Goal: Book appointment/travel/reservation

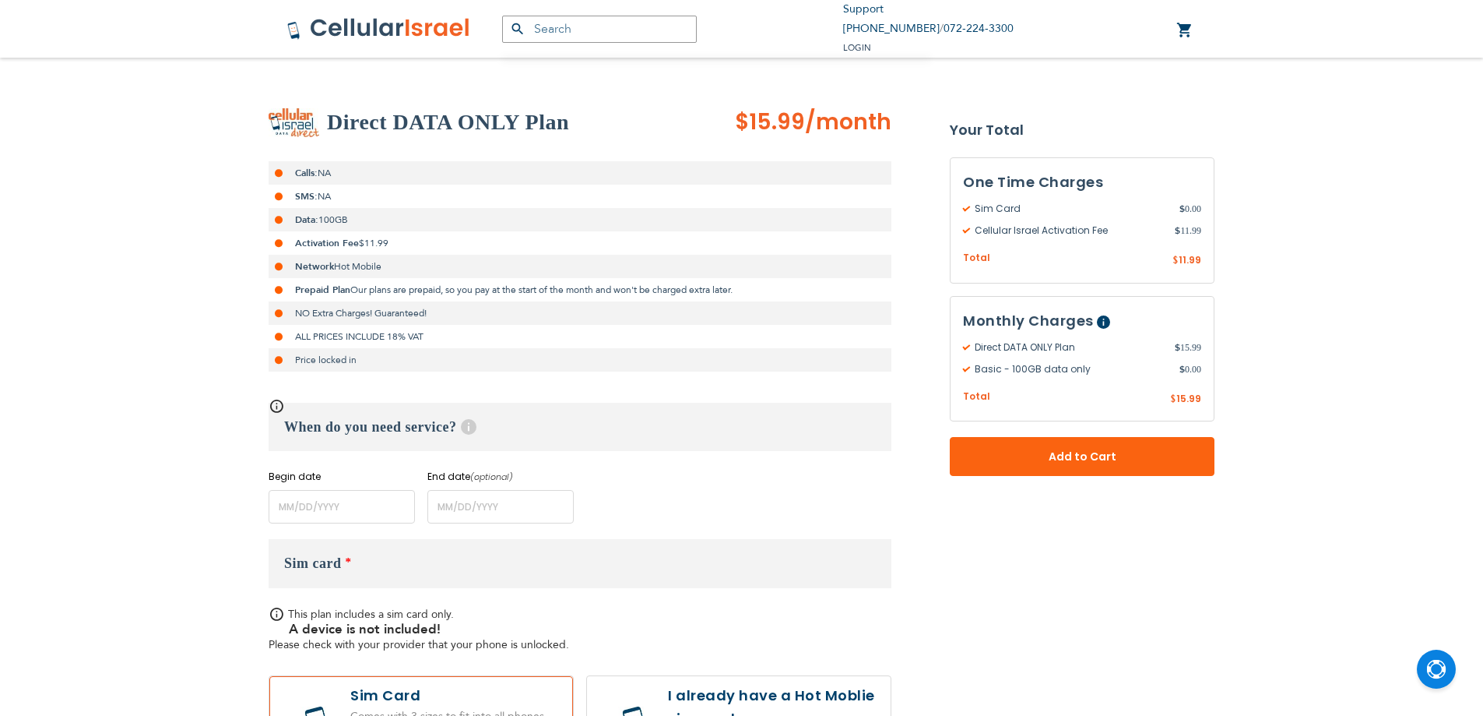
scroll to position [156, 0]
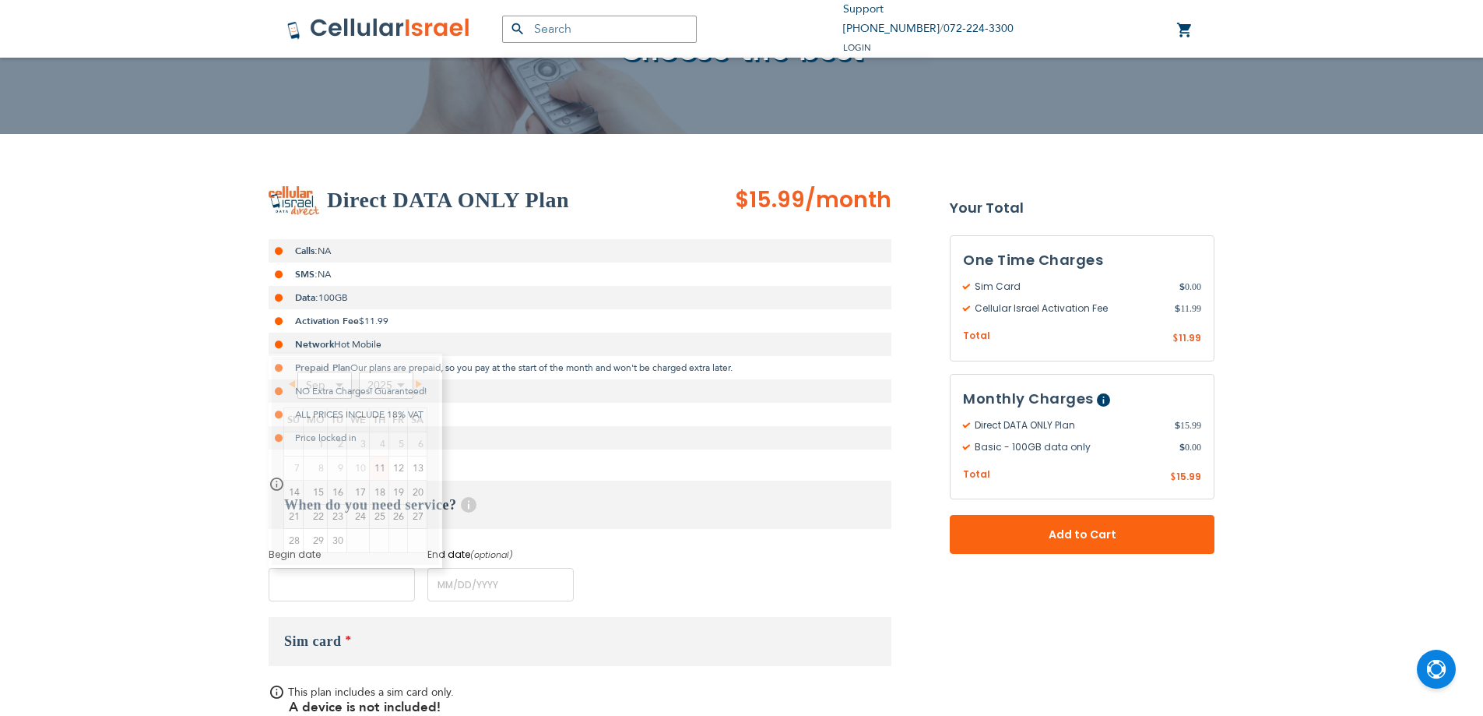
click at [344, 577] on input "name" at bounding box center [342, 584] width 146 height 33
click at [375, 466] on link "11" at bounding box center [379, 467] width 19 height 23
type input "[DATE]"
click at [493, 578] on input "name" at bounding box center [500, 584] width 146 height 33
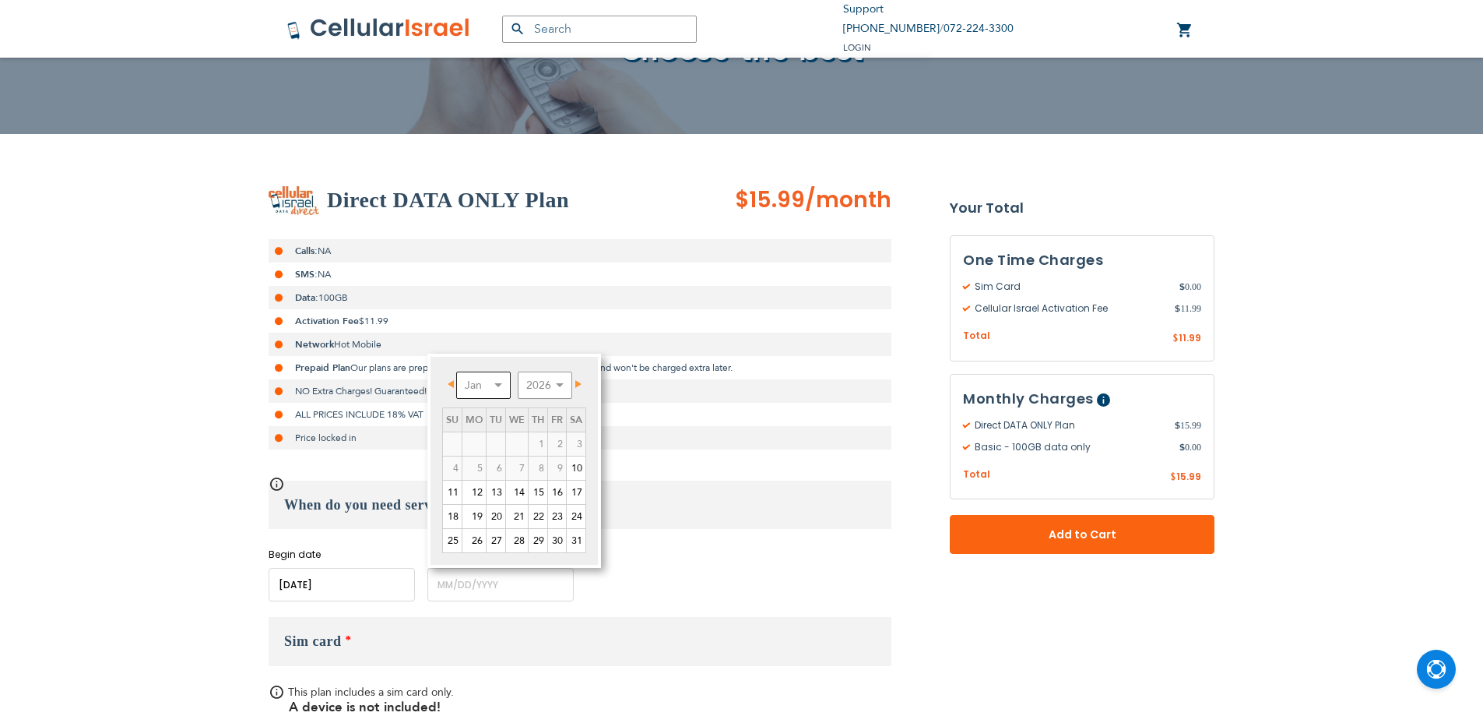
click at [480, 371] on select "Jan Feb Mar Apr May Jun [DATE] Aug Sep Oct Nov Dec" at bounding box center [483, 384] width 55 height 27
click at [456, 371] on select "Jan Feb Mar Apr May Jun [DATE] Aug Sep Oct Nov Dec" at bounding box center [483, 384] width 55 height 27
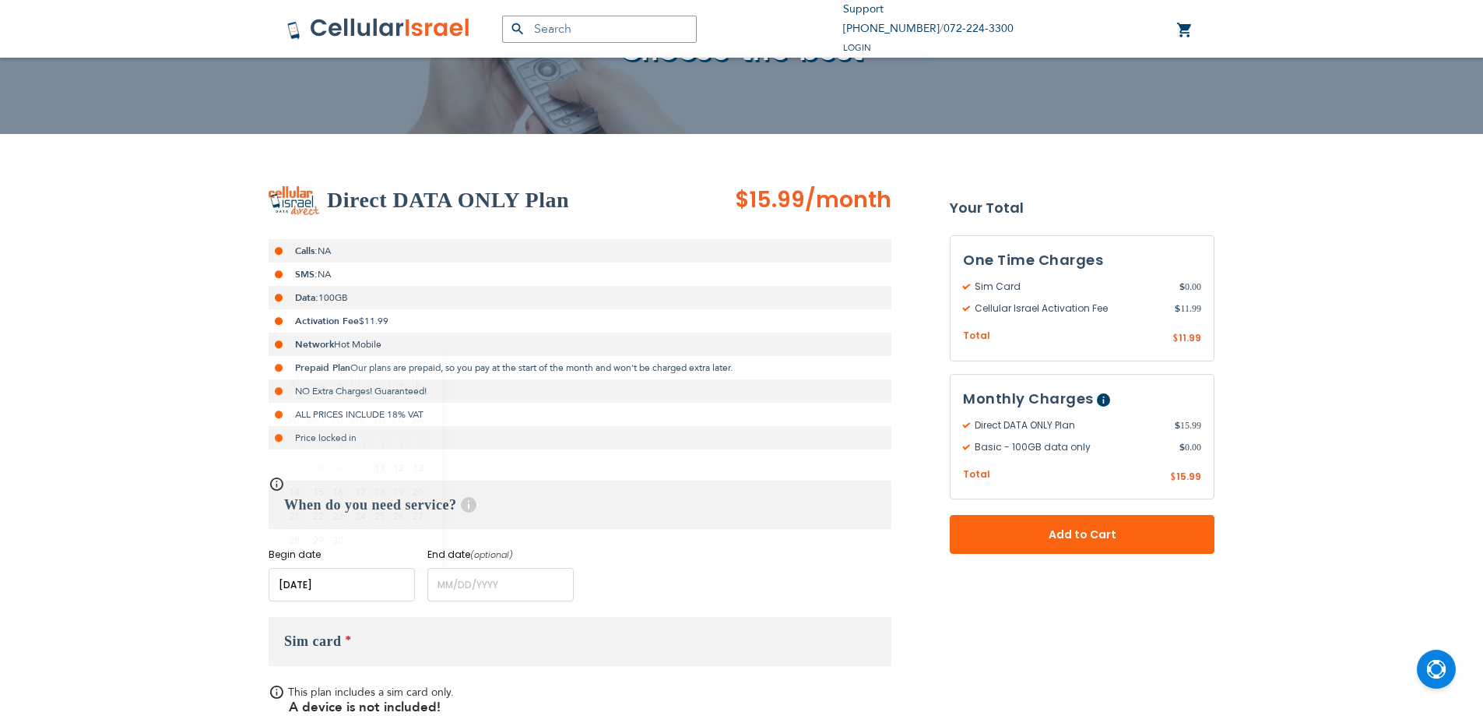
click at [363, 588] on input "name" at bounding box center [342, 584] width 146 height 33
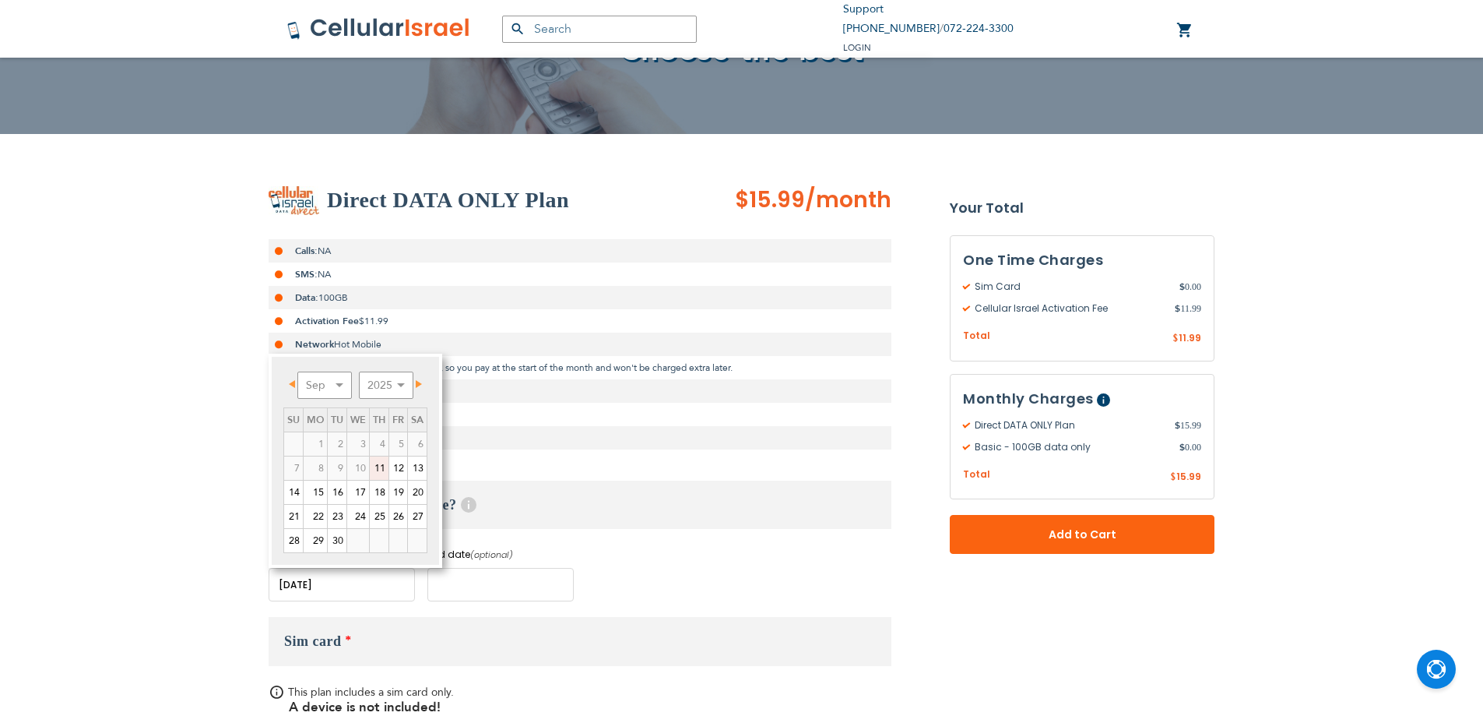
click at [477, 574] on input "name" at bounding box center [500, 584] width 146 height 33
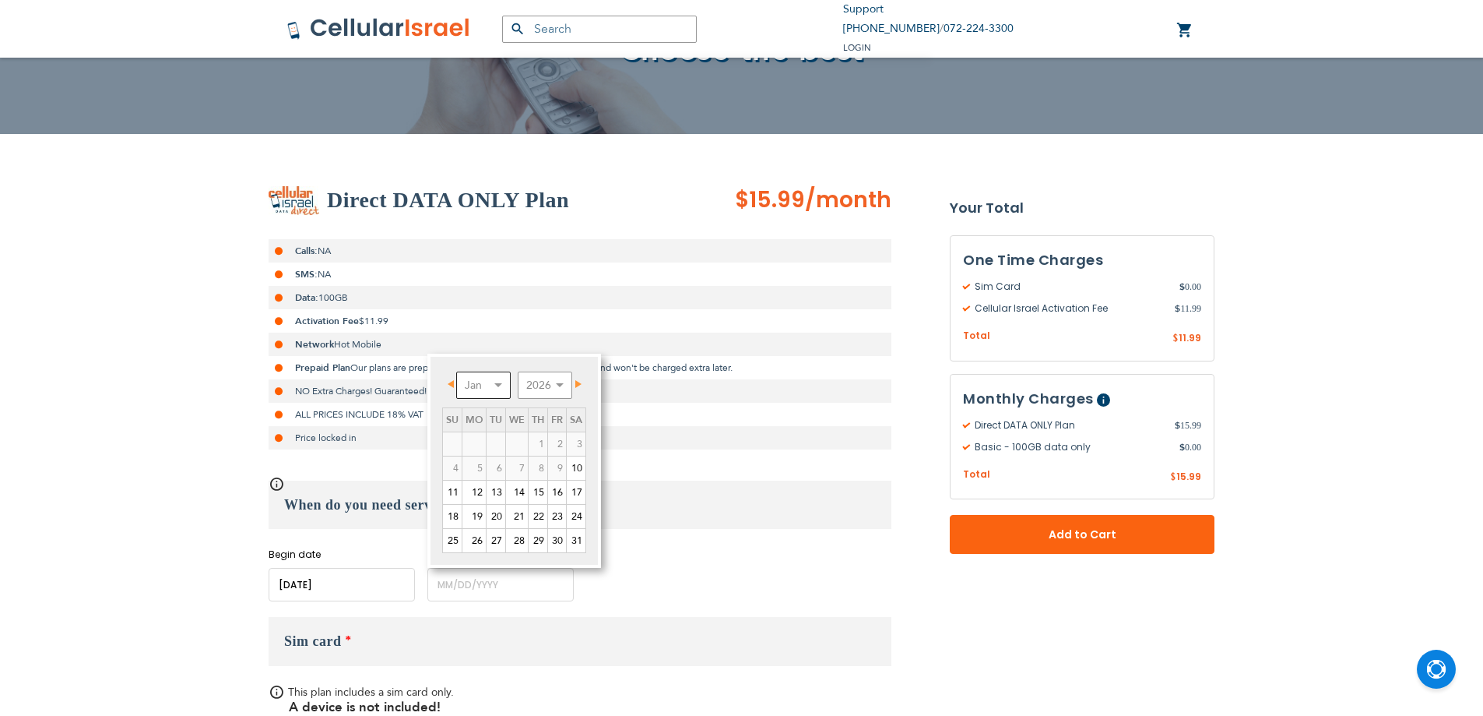
click at [491, 397] on select "Jan Feb Mar Apr May Jun [DATE] Aug Sep Oct Nov Dec" at bounding box center [483, 384] width 55 height 27
click at [470, 372] on select "Jan Feb Mar Apr May Jun [DATE] Aug Sep Oct Nov Dec" at bounding box center [483, 384] width 55 height 27
click at [469, 372] on select "Jan Feb Mar Apr May Jun [DATE] Aug Sep Oct Nov Dec" at bounding box center [483, 384] width 55 height 27
click at [499, 378] on select "Jan Feb Mar Apr May Jun [DATE] Aug Sep Oct Nov Dec" at bounding box center [483, 384] width 55 height 27
click at [459, 382] on link "Prev" at bounding box center [453, 383] width 19 height 19
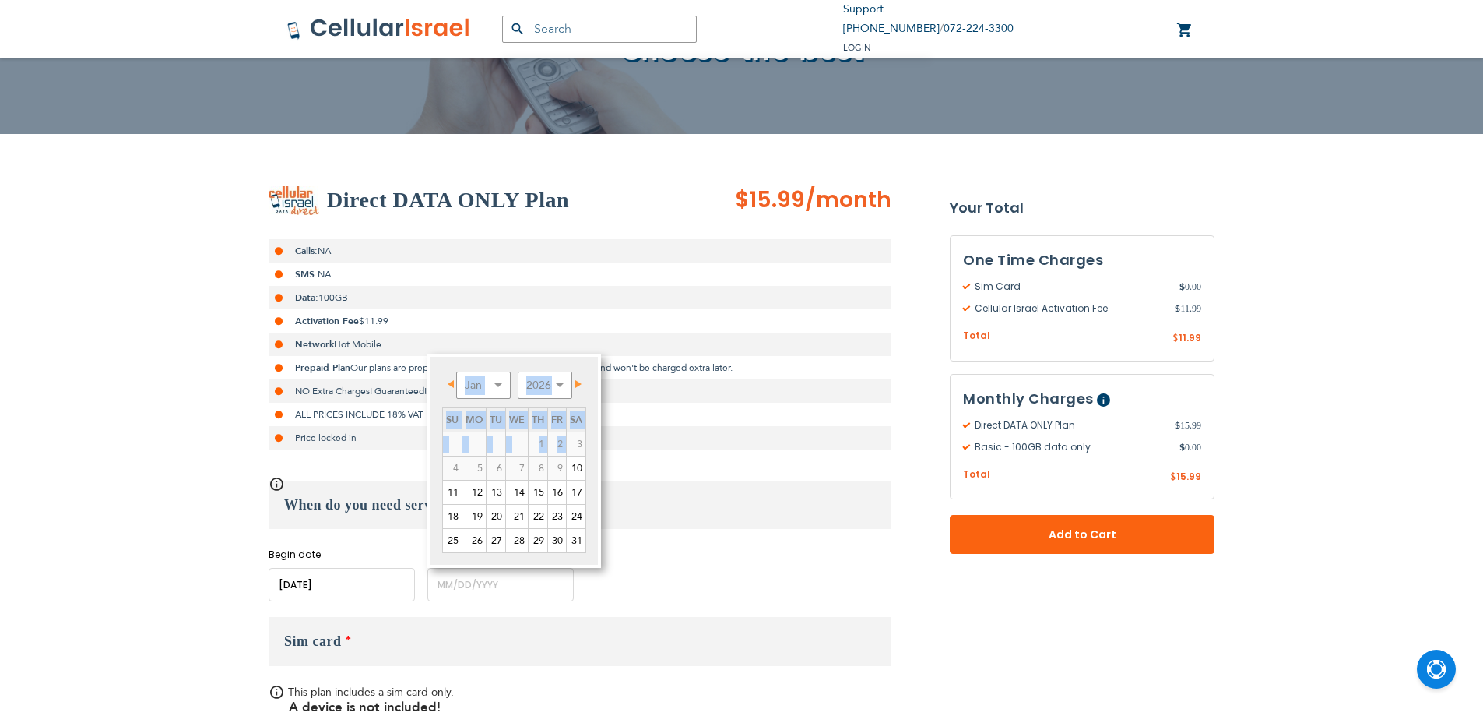
drag, startPoint x: 556, startPoint y: 384, endPoint x: 526, endPoint y: 382, distance: 30.5
click at [526, 382] on div "Prev Next Jan Feb Mar Apr May Jun [DATE] Aug Sep Oct Nov [DATE] 2027 2028 2029 …" at bounding box center [514, 460] width 174 height 214
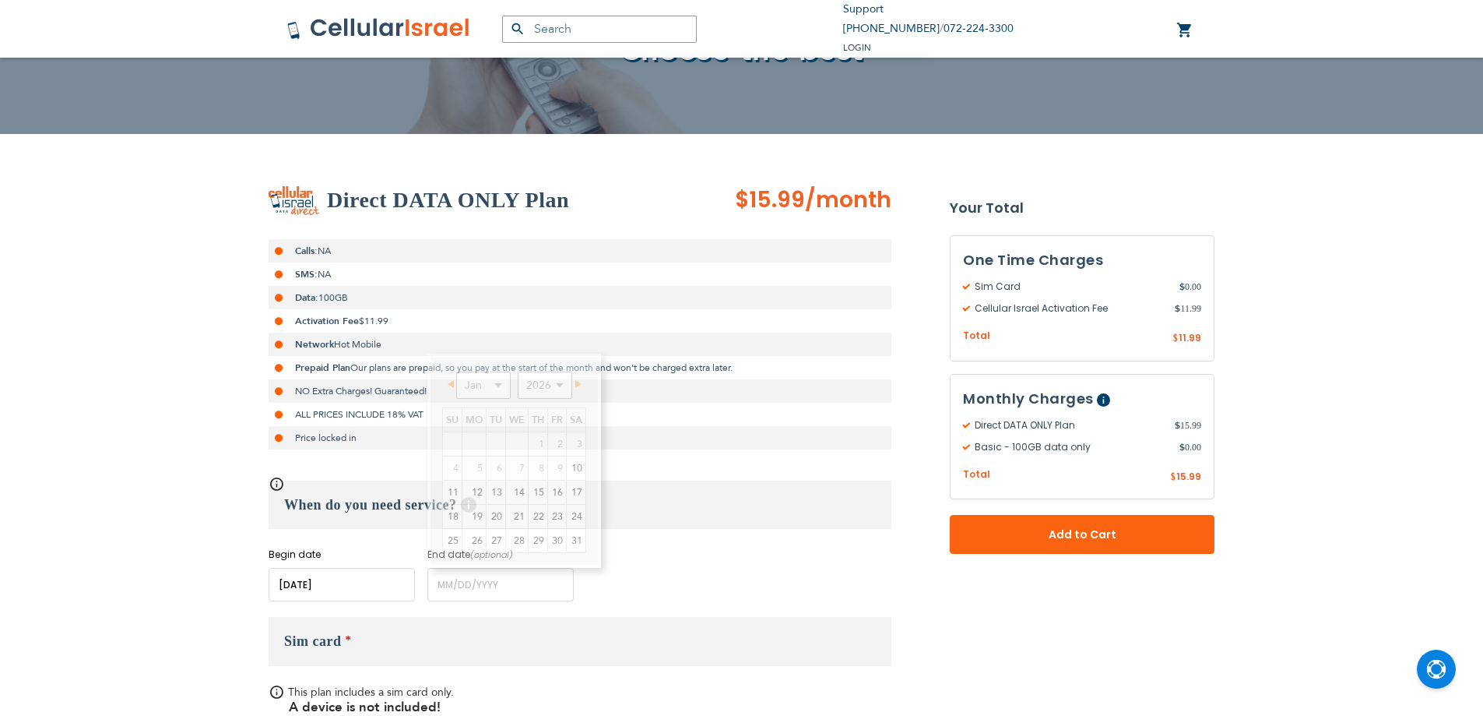
click at [270, 406] on li "ALL PRICES INCLUDE 18% VAT" at bounding box center [580, 414] width 623 height 23
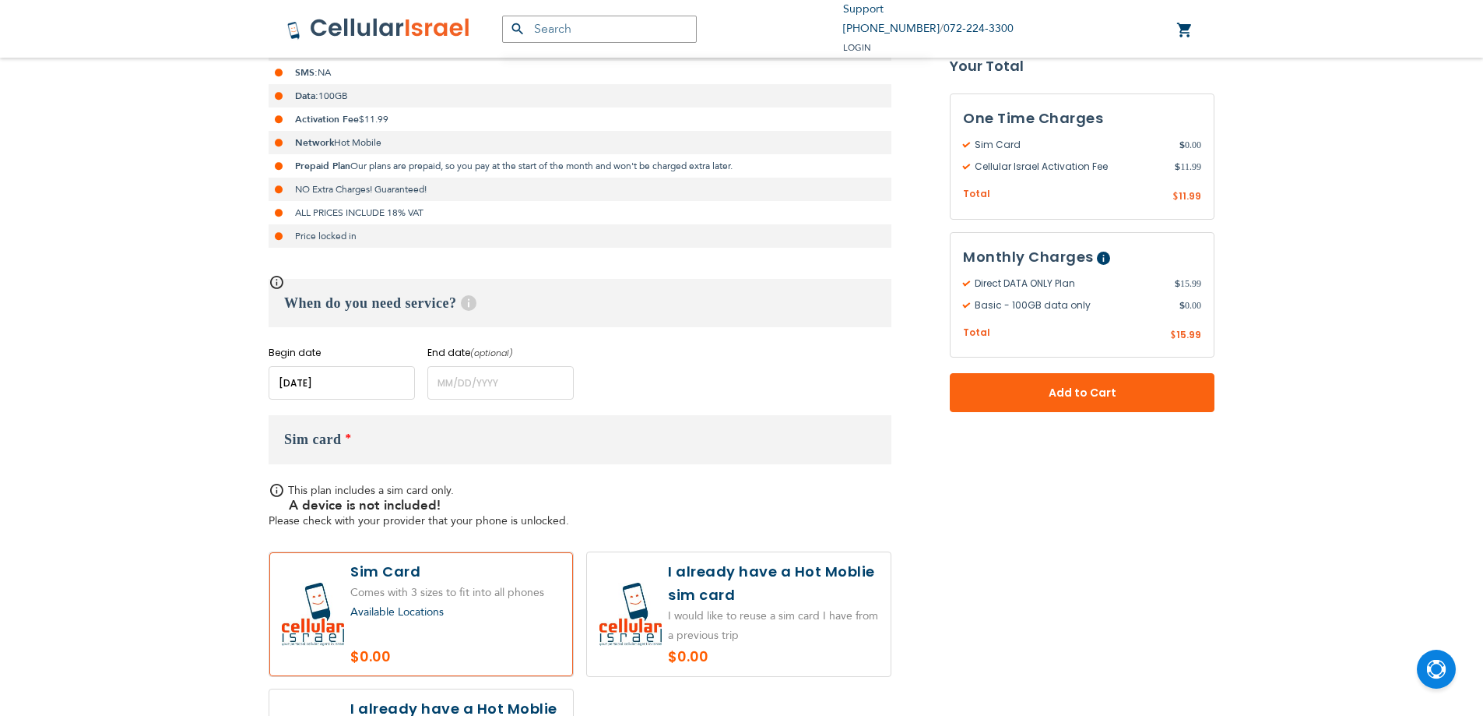
scroll to position [112, 0]
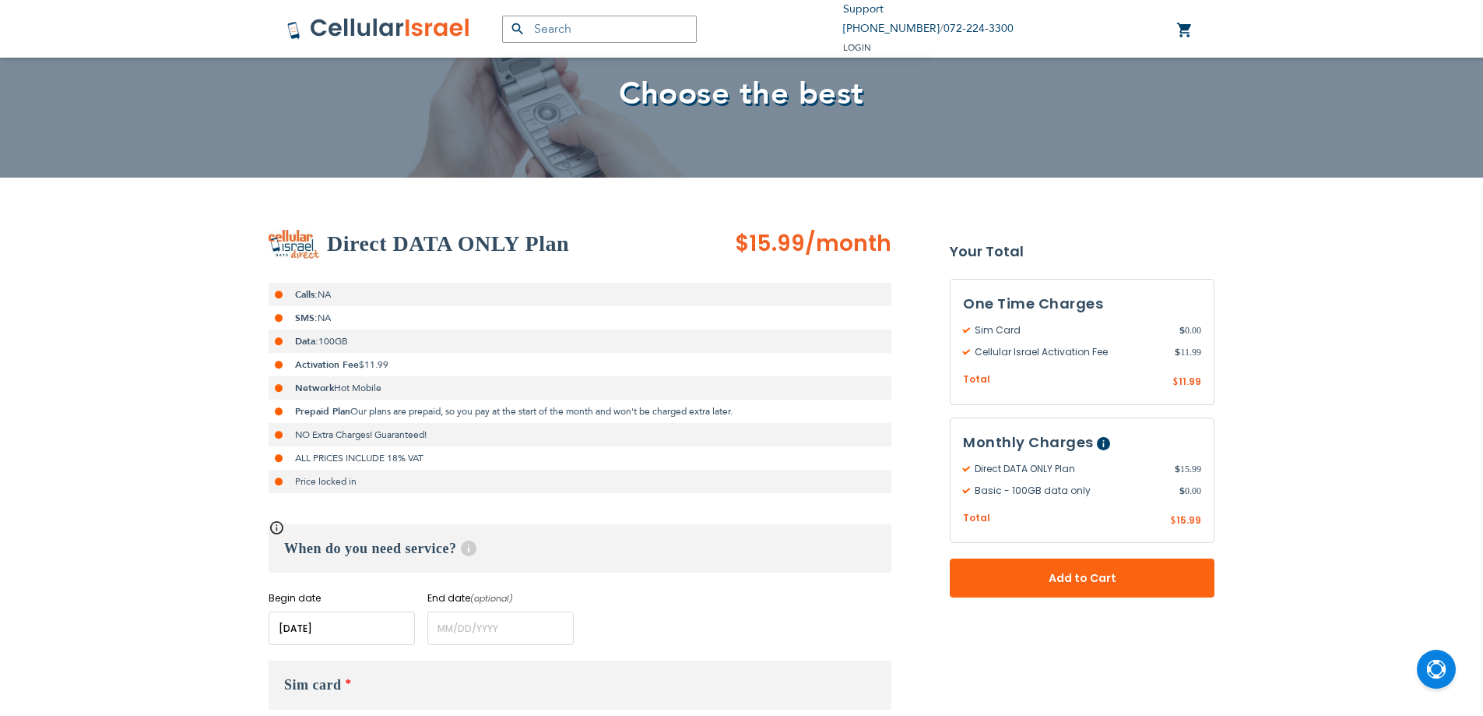
click at [664, 41] on input "text" at bounding box center [599, 29] width 195 height 27
click at [656, 28] on input "text" at bounding box center [599, 29] width 195 height 27
click at [516, 622] on input "name" at bounding box center [500, 627] width 146 height 33
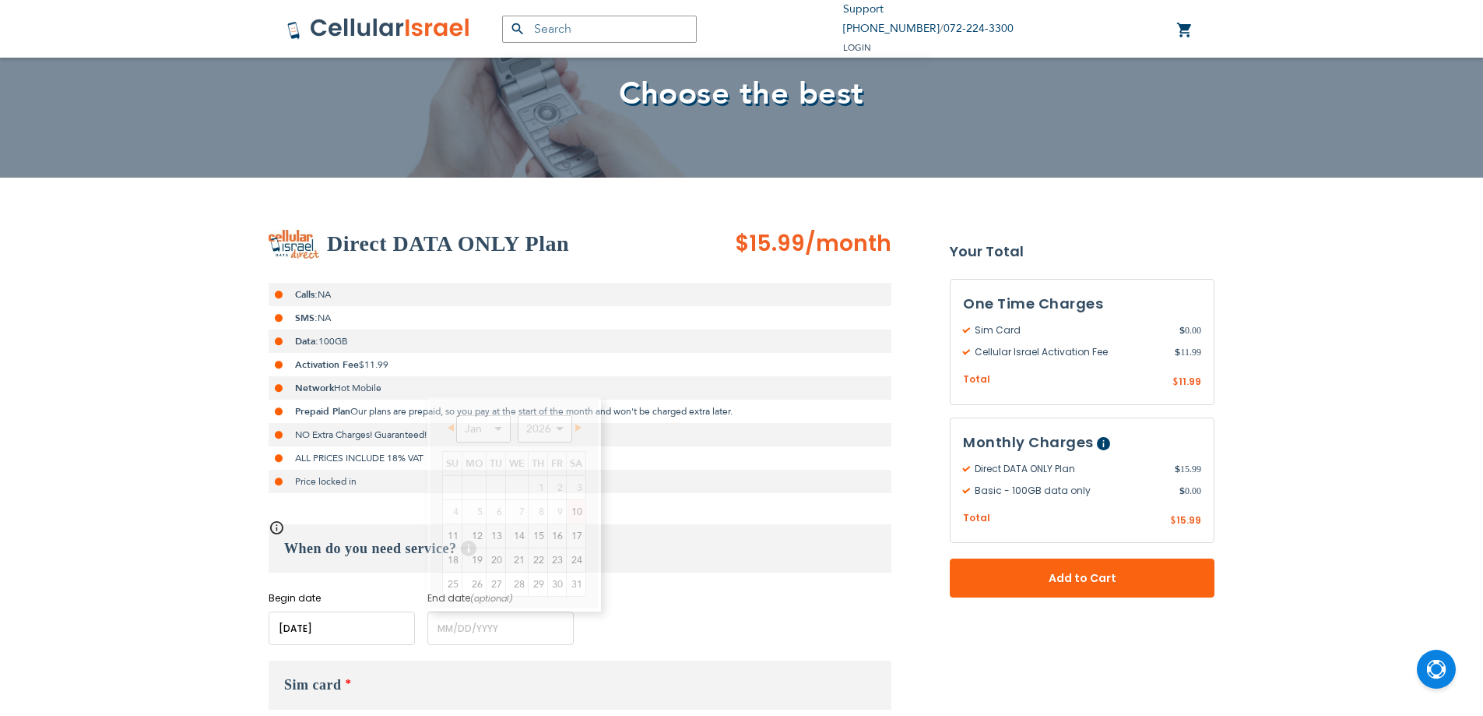
drag, startPoint x: 248, startPoint y: 608, endPoint x: 311, endPoint y: 612, distance: 64.0
click at [357, 621] on input "name" at bounding box center [342, 627] width 146 height 33
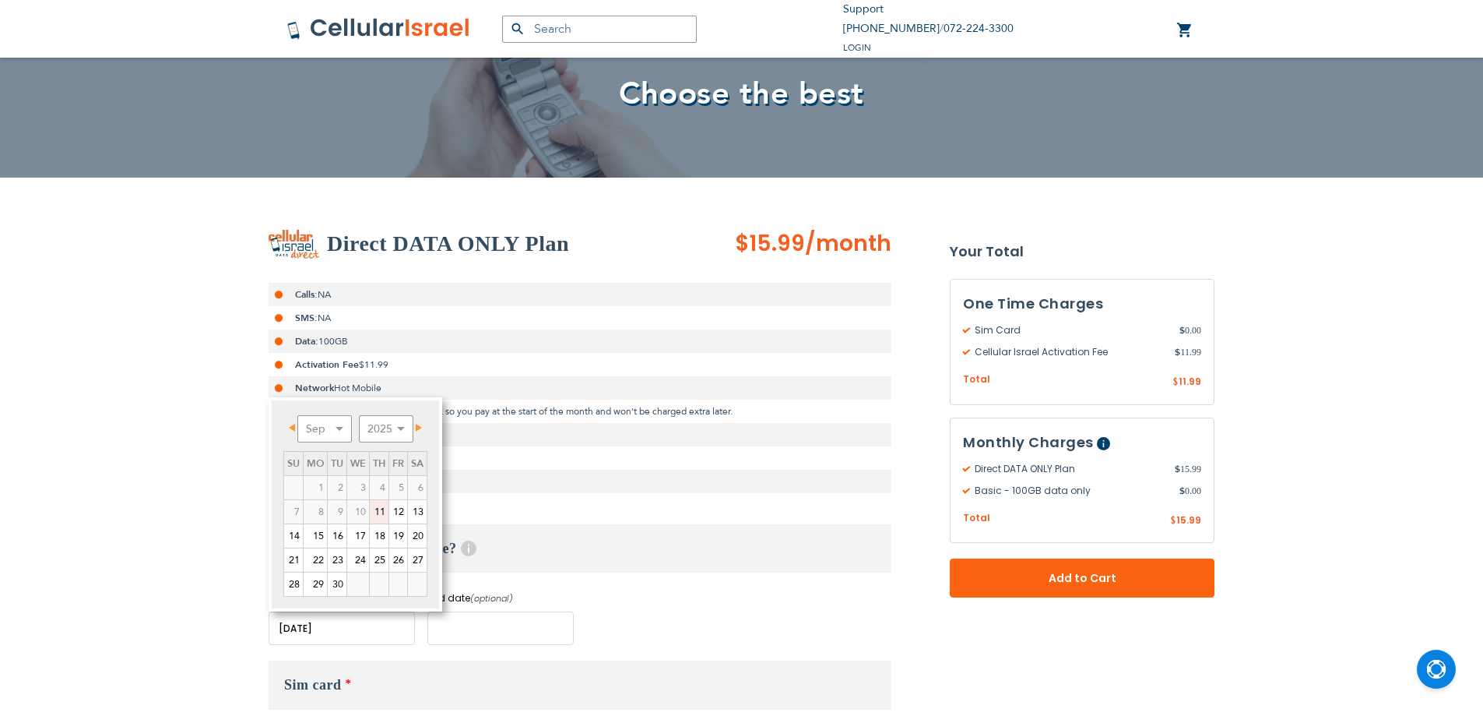
click at [503, 639] on input "name" at bounding box center [500, 627] width 146 height 33
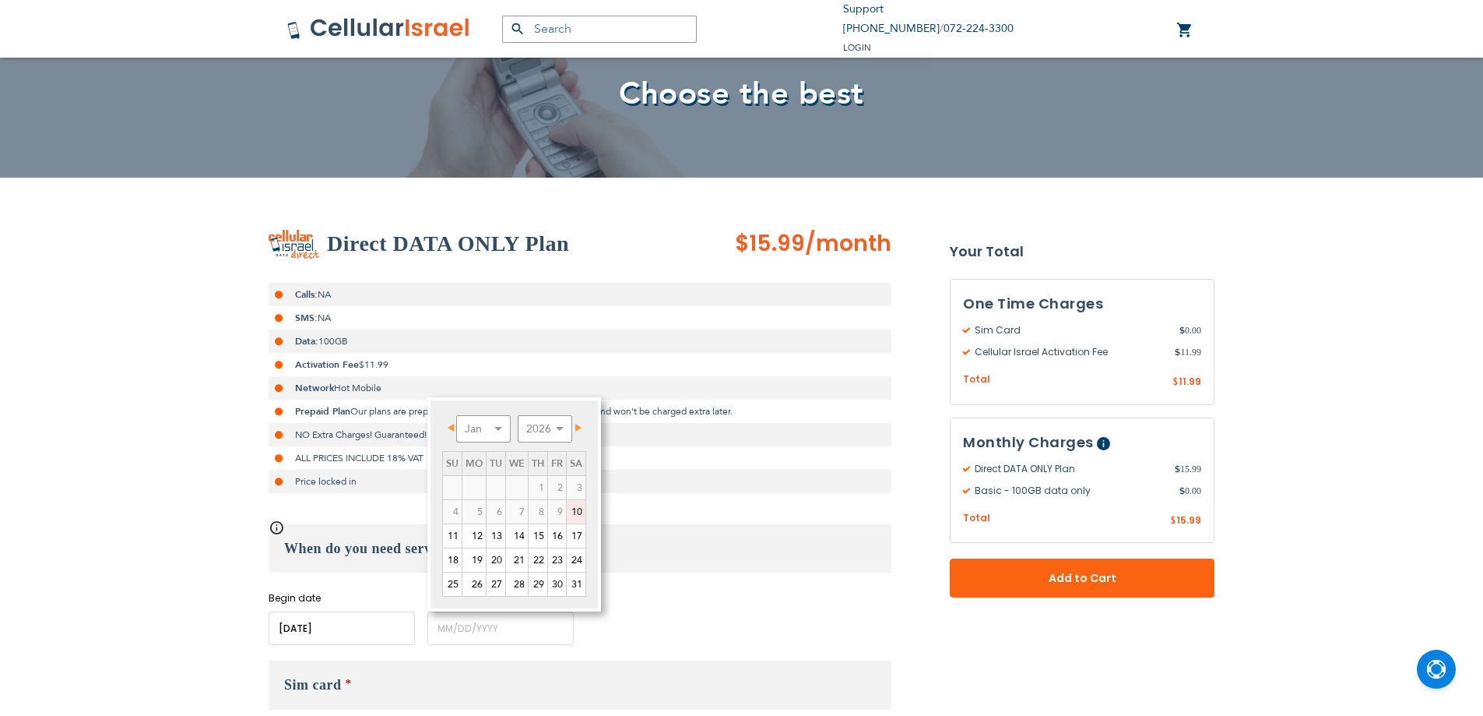
click at [376, 642] on input "name" at bounding box center [342, 627] width 146 height 33
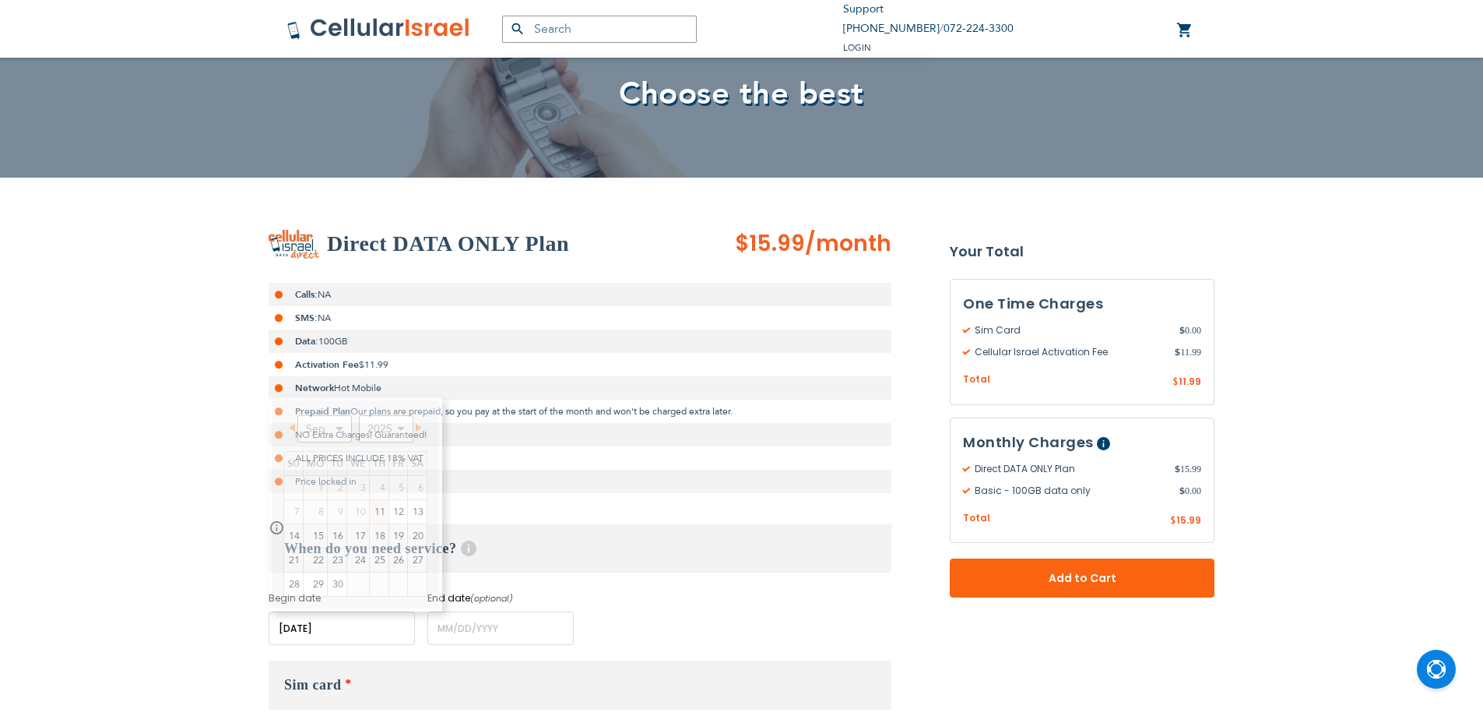
click at [375, 639] on input "name" at bounding box center [342, 627] width 146 height 33
click at [474, 632] on input "name" at bounding box center [500, 627] width 146 height 33
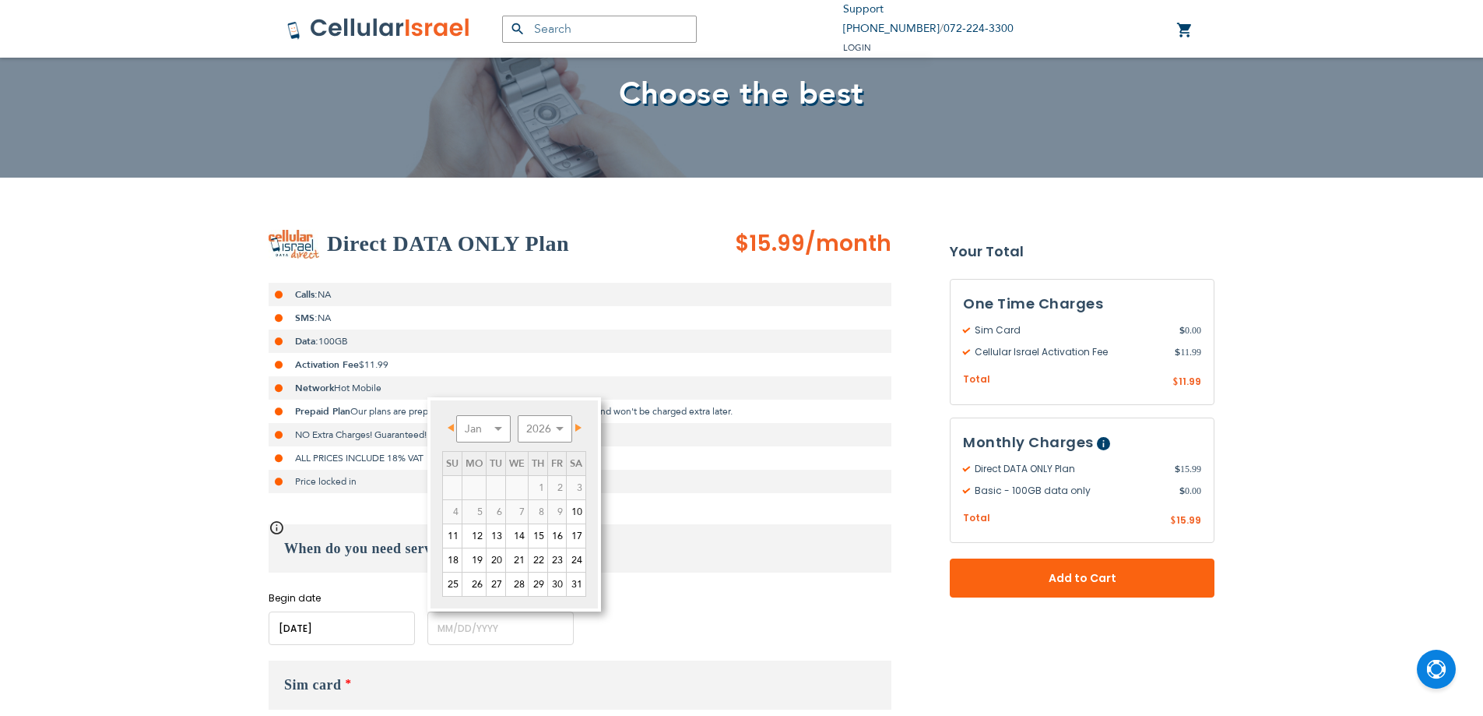
click at [635, 596] on div "Begin date Please enter Start Date End date (optional) Please enter End Date Lo…" at bounding box center [580, 618] width 623 height 54
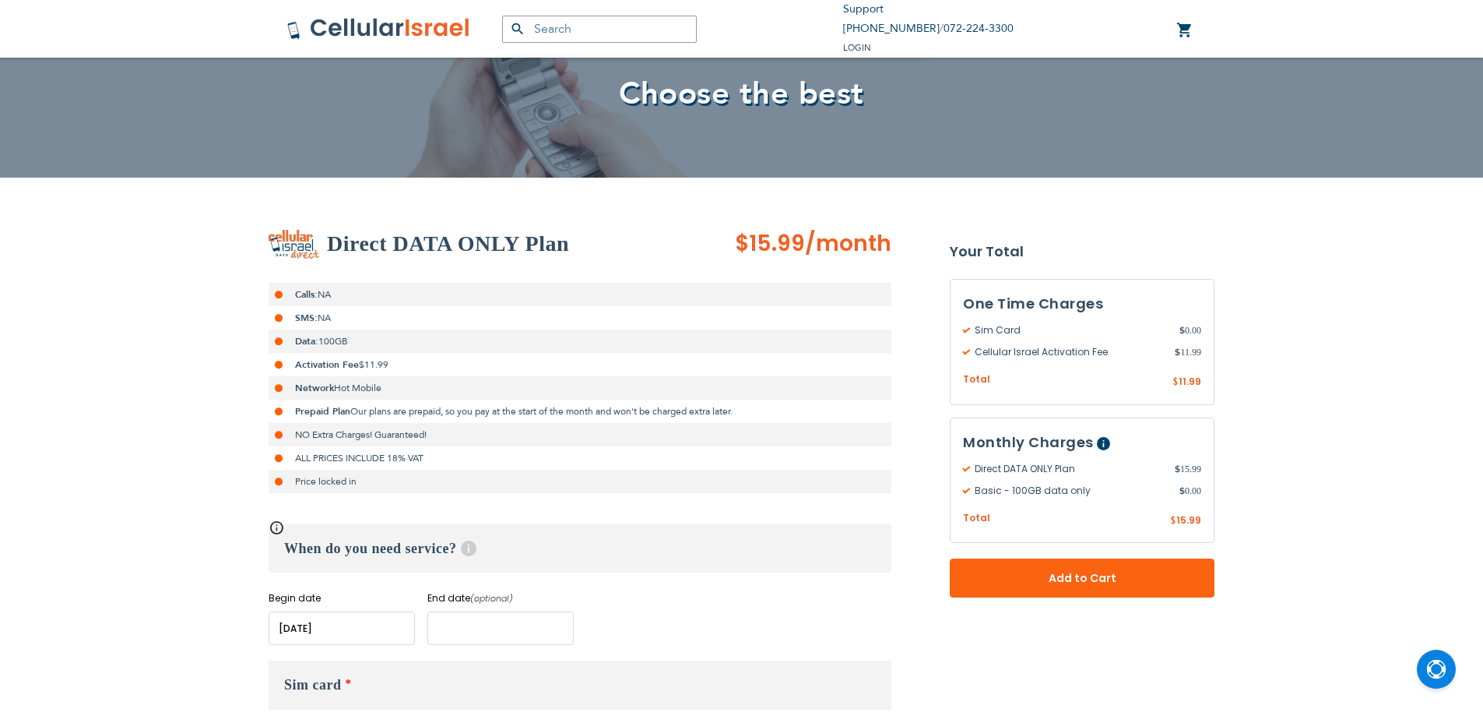
click at [483, 627] on input "name" at bounding box center [500, 627] width 146 height 33
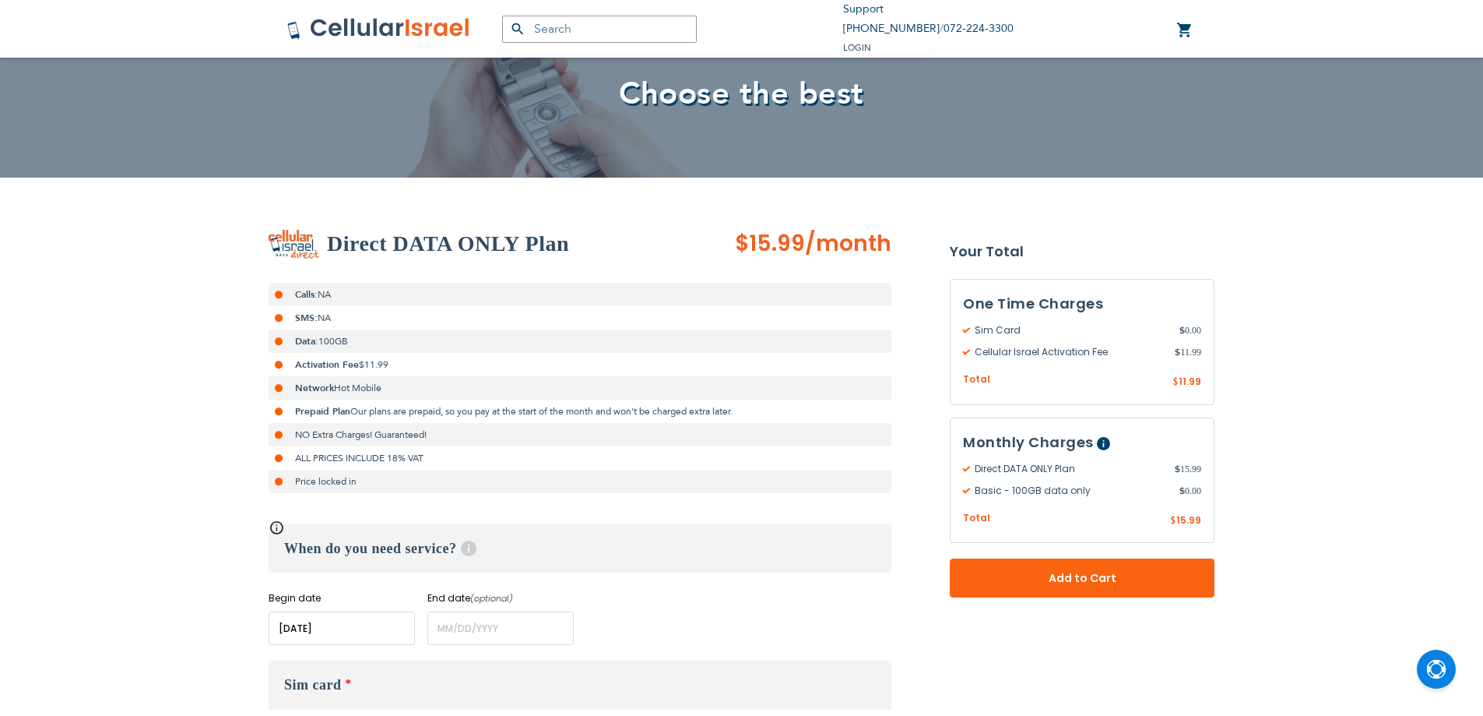
click at [323, 616] on input "name" at bounding box center [342, 627] width 146 height 33
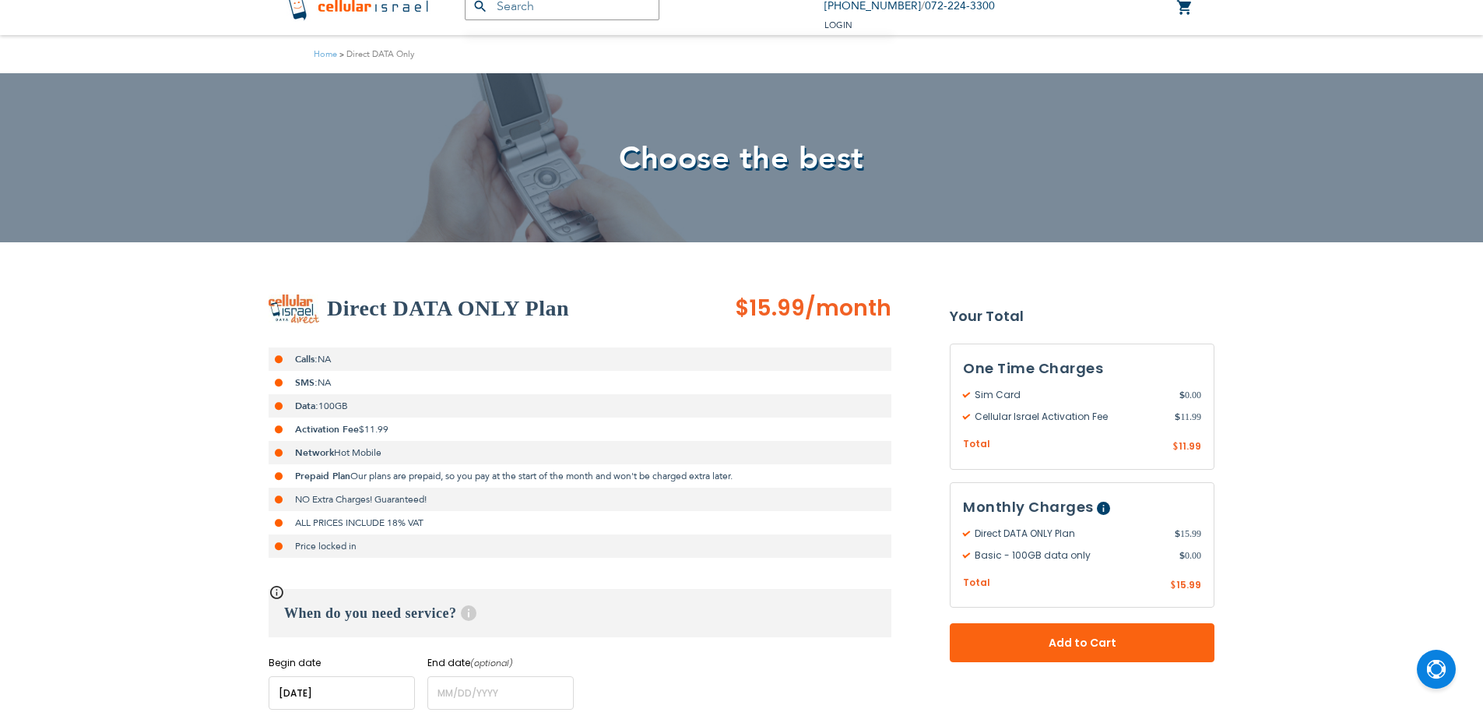
scroll to position [0, 0]
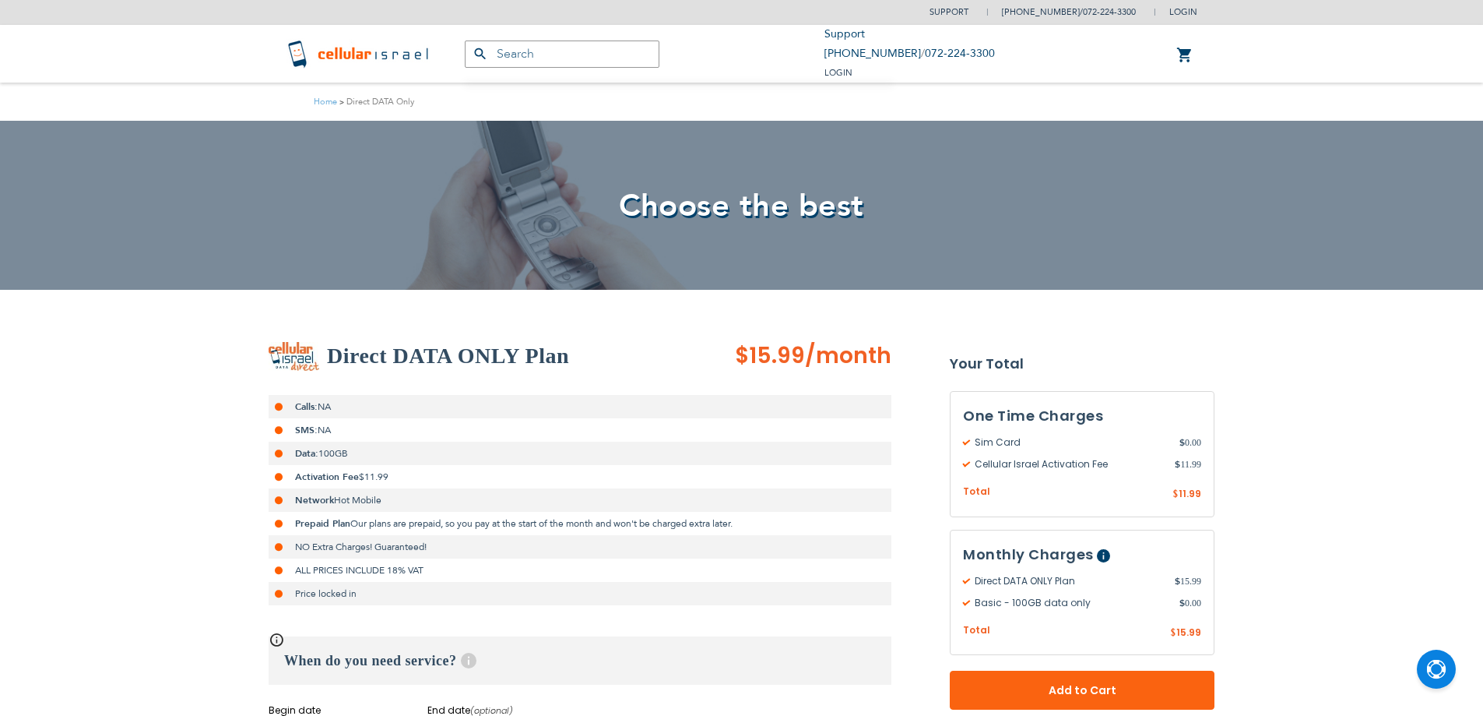
click at [406, 51] on img at bounding box center [360, 53] width 147 height 31
